Goal: Navigation & Orientation: Find specific page/section

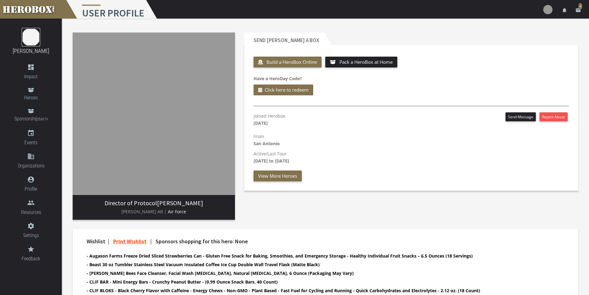
click at [35, 41] on img at bounding box center [31, 37] width 19 height 19
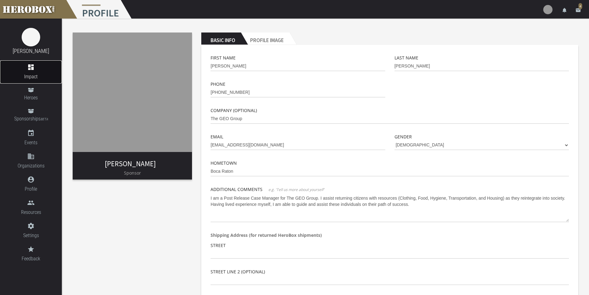
click at [32, 70] on icon "dashboard" at bounding box center [31, 66] width 62 height 7
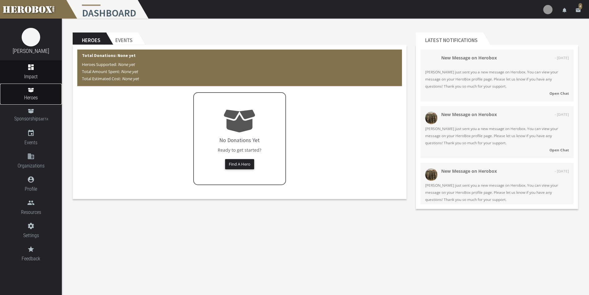
click at [31, 93] on link "Heroes" at bounding box center [31, 93] width 62 height 21
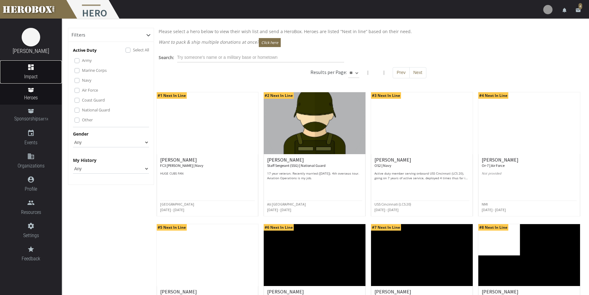
click at [32, 70] on icon "dashboard" at bounding box center [31, 66] width 62 height 7
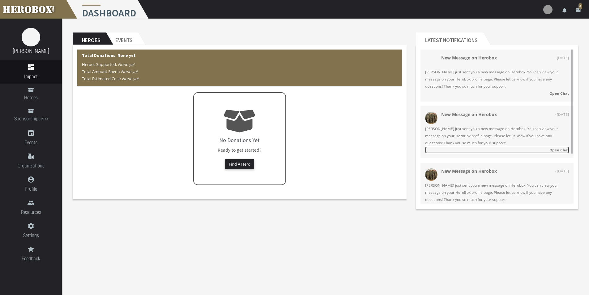
click at [563, 151] on strong "Open Chat" at bounding box center [558, 149] width 19 height 5
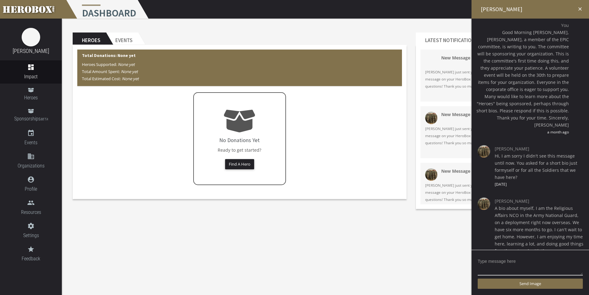
click at [579, 8] on icon "close" at bounding box center [580, 9] width 6 height 6
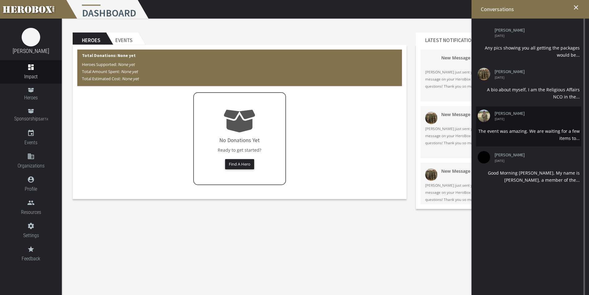
click at [532, 126] on li "[PERSON_NAME] [DATE] The event was amazing. We are waiting for a few items to..." at bounding box center [528, 126] width 105 height 40
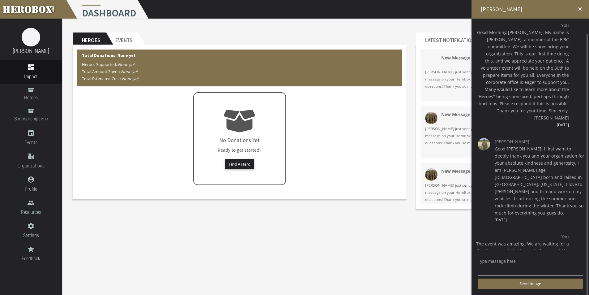
scroll to position [8, 0]
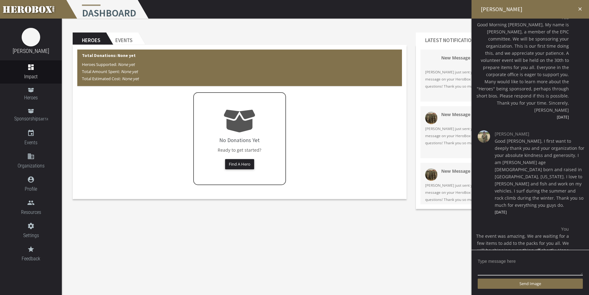
click at [580, 9] on icon "close" at bounding box center [580, 9] width 6 height 6
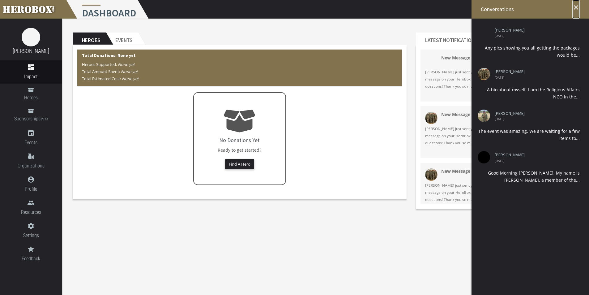
click at [579, 5] on icon "close" at bounding box center [575, 7] width 7 height 7
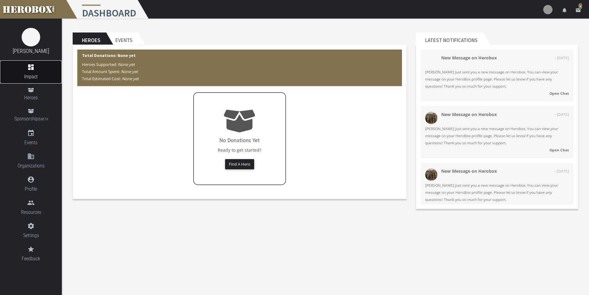
click at [40, 71] on link "dashboard Impact" at bounding box center [31, 71] width 62 height 23
click at [31, 96] on span "Heroes" at bounding box center [31, 98] width 62 height 8
